Goal: Information Seeking & Learning: Compare options

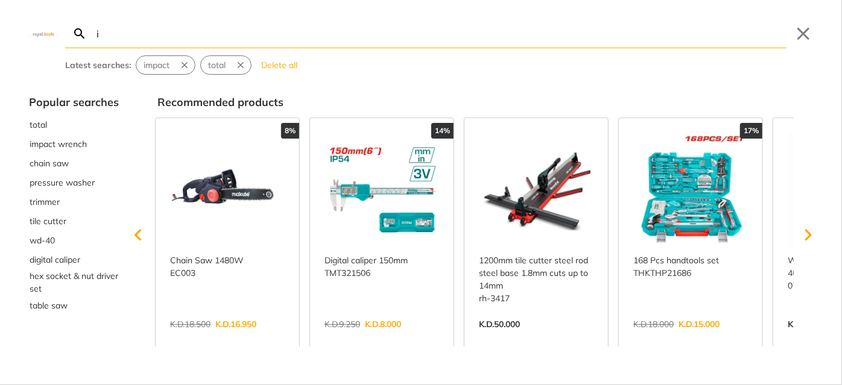
type input "i"
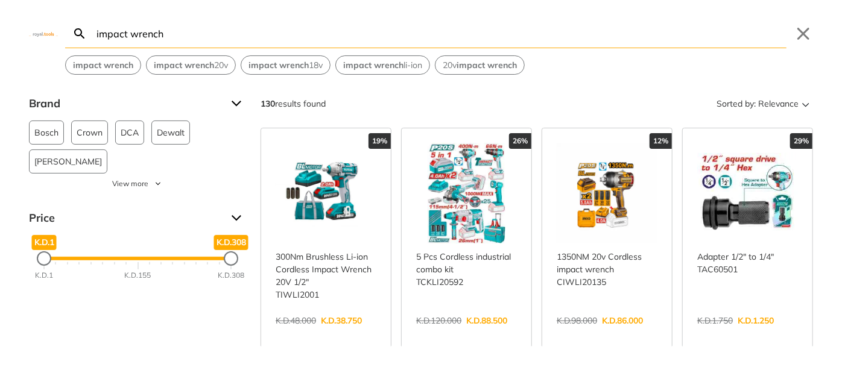
type input "impact wrench"
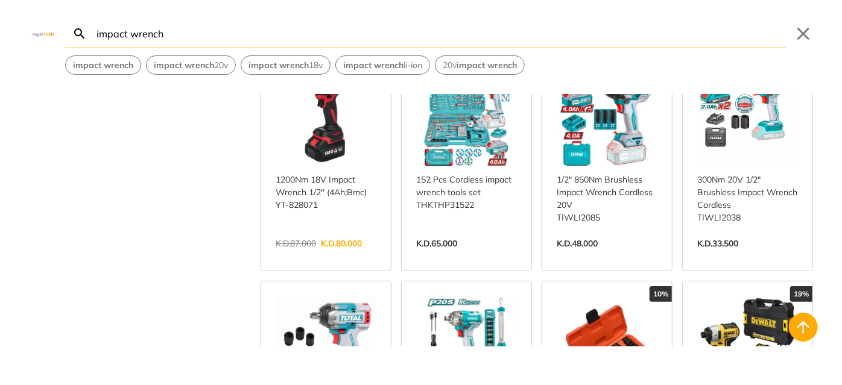
scroll to position [822, 0]
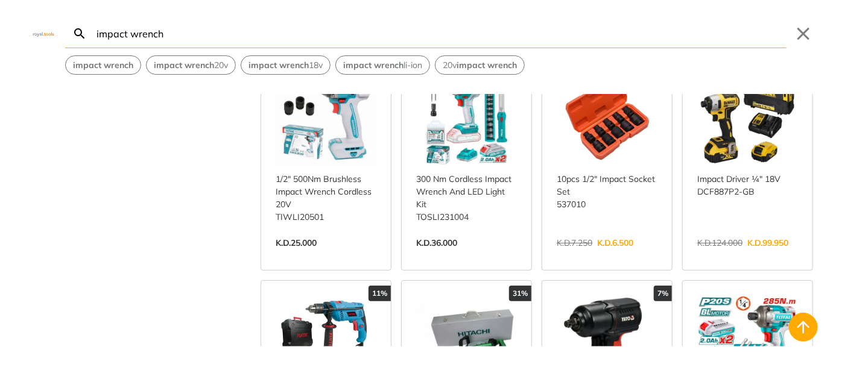
scroll to position [1042, 0]
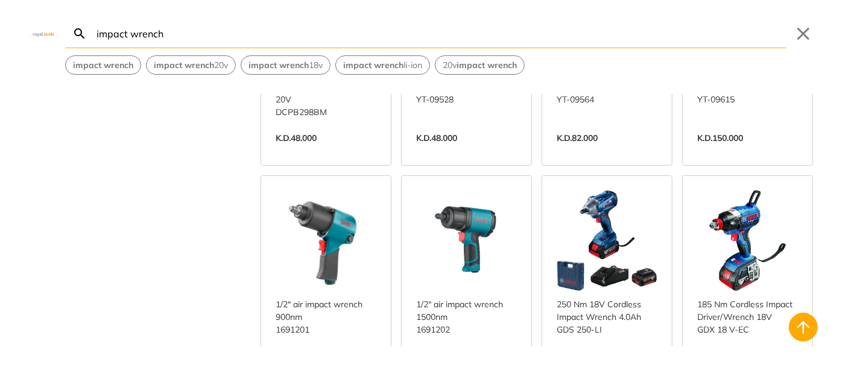
scroll to position [2248, 0]
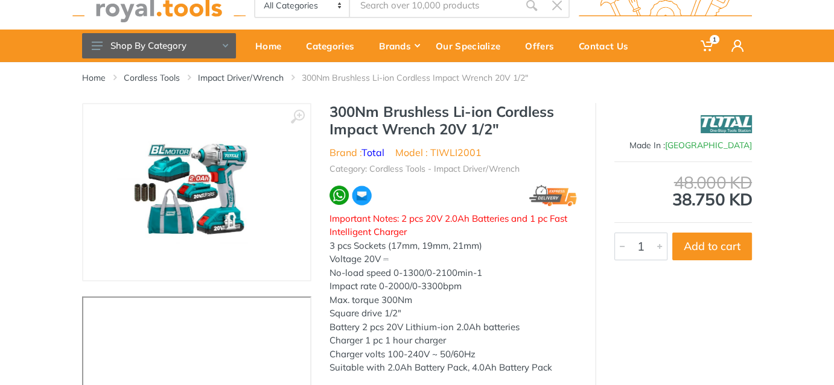
scroll to position [54, 0]
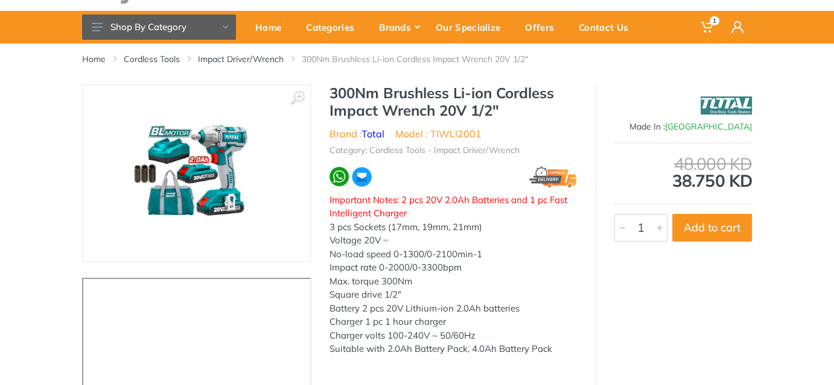
click at [466, 133] on li "Model : TIWLI2001" at bounding box center [438, 134] width 86 height 14
copy li "TIWLI2001"
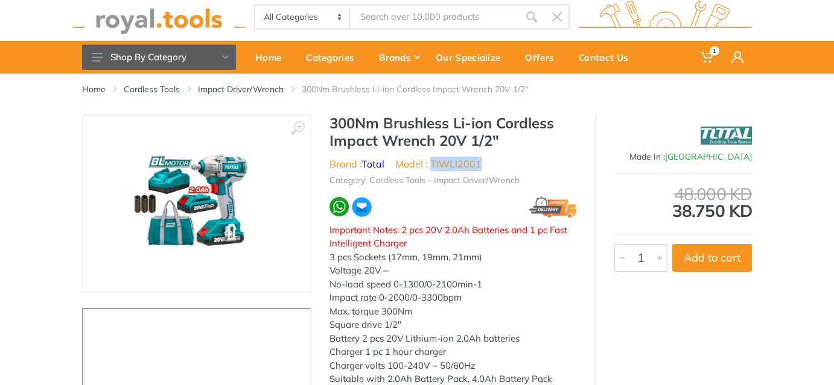
scroll to position [0, 0]
